Goal: Information Seeking & Learning: Learn about a topic

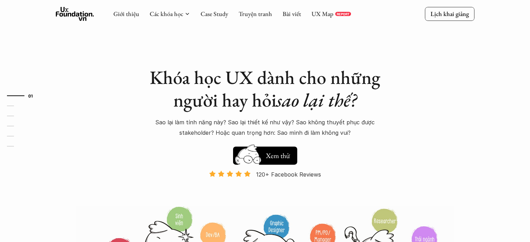
click at [283, 159] on h5 "Xem thử" at bounding box center [278, 156] width 24 height 10
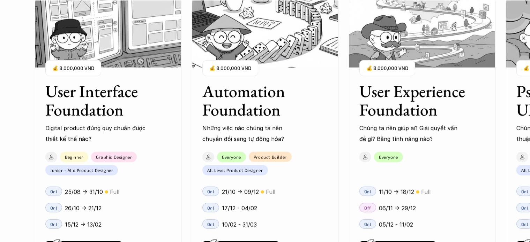
scroll to position [634, 0]
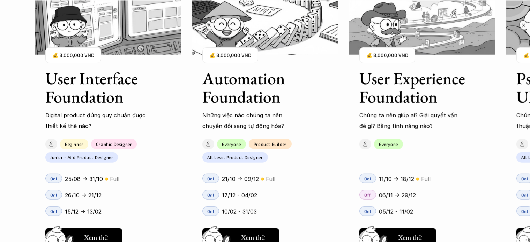
click at [417, 103] on h3 "User Experience Foundation" at bounding box center [413, 87] width 108 height 37
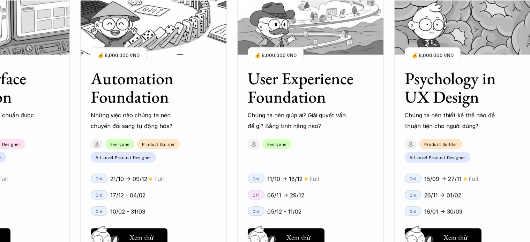
click at [332, 189] on div "Off 06/11 -> 29/12" at bounding box center [310, 195] width 147 height 16
click at [291, 238] on h5 "Xem thử" at bounding box center [298, 240] width 24 height 10
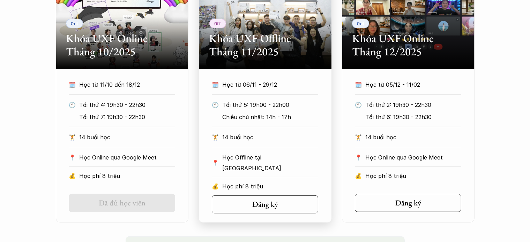
scroll to position [301, 0]
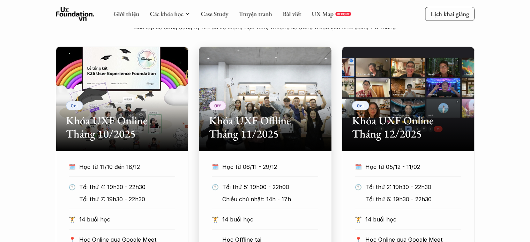
click at [245, 120] on h2 "Khóa UXF Offline Tháng 11/2025" at bounding box center [265, 127] width 112 height 27
click at [274, 106] on div "Off Khóa UXF Offline Tháng 11/2025" at bounding box center [265, 99] width 133 height 105
click at [290, 144] on div "Off Khóa UXF Offline Tháng 11/2025" at bounding box center [265, 99] width 133 height 105
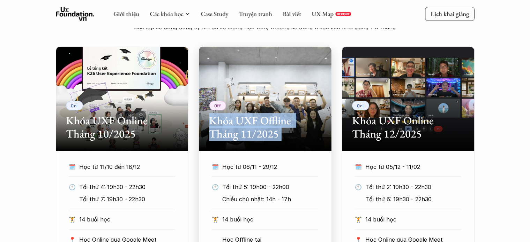
click at [290, 144] on div "Off Khóa UXF Offline Tháng 11/2025" at bounding box center [265, 99] width 133 height 105
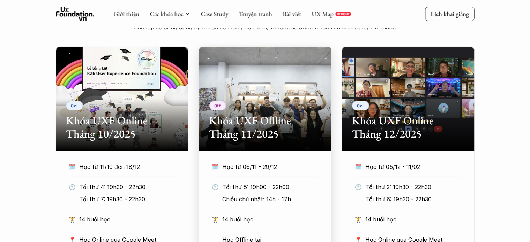
click at [303, 163] on p "Học từ 06/11 - 29/12" at bounding box center [263, 167] width 83 height 10
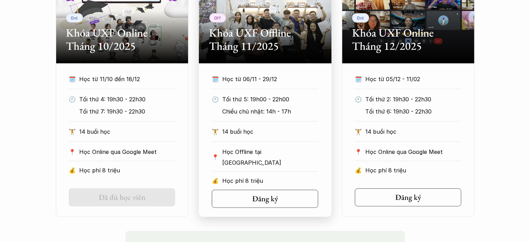
scroll to position [390, 0]
